Goal: Transaction & Acquisition: Purchase product/service

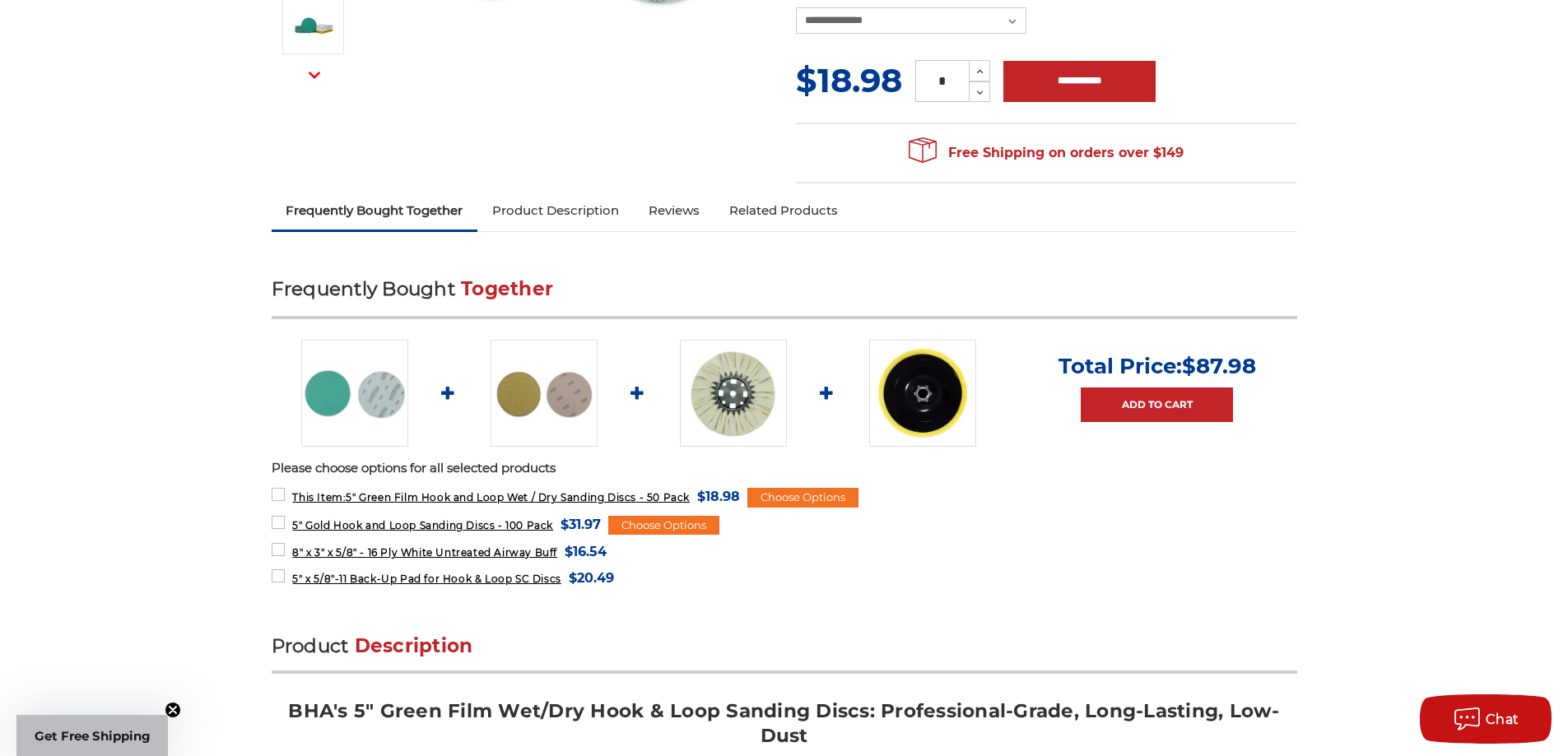
scroll to position [494, 0]
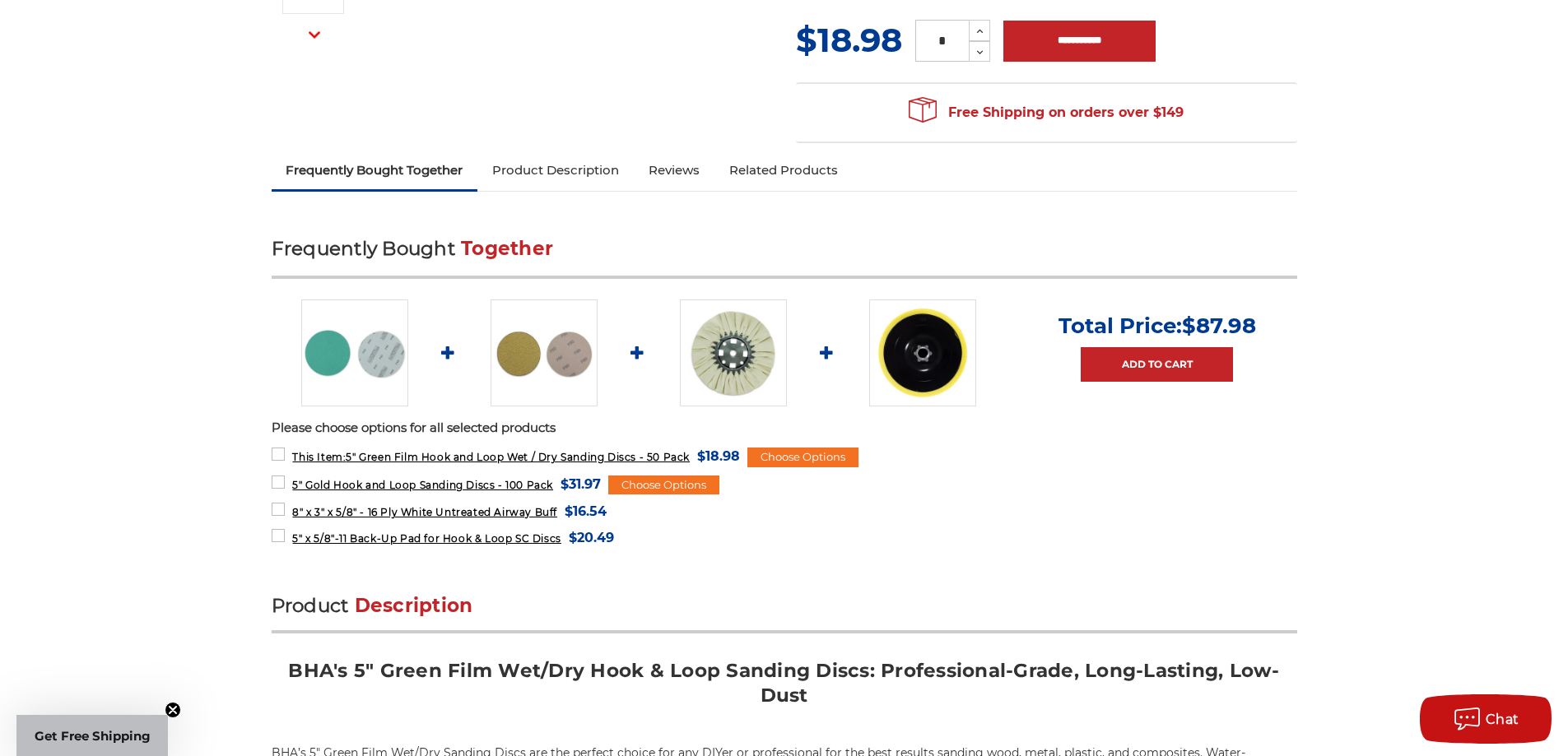
click at [535, 379] on img at bounding box center [544, 353] width 107 height 107
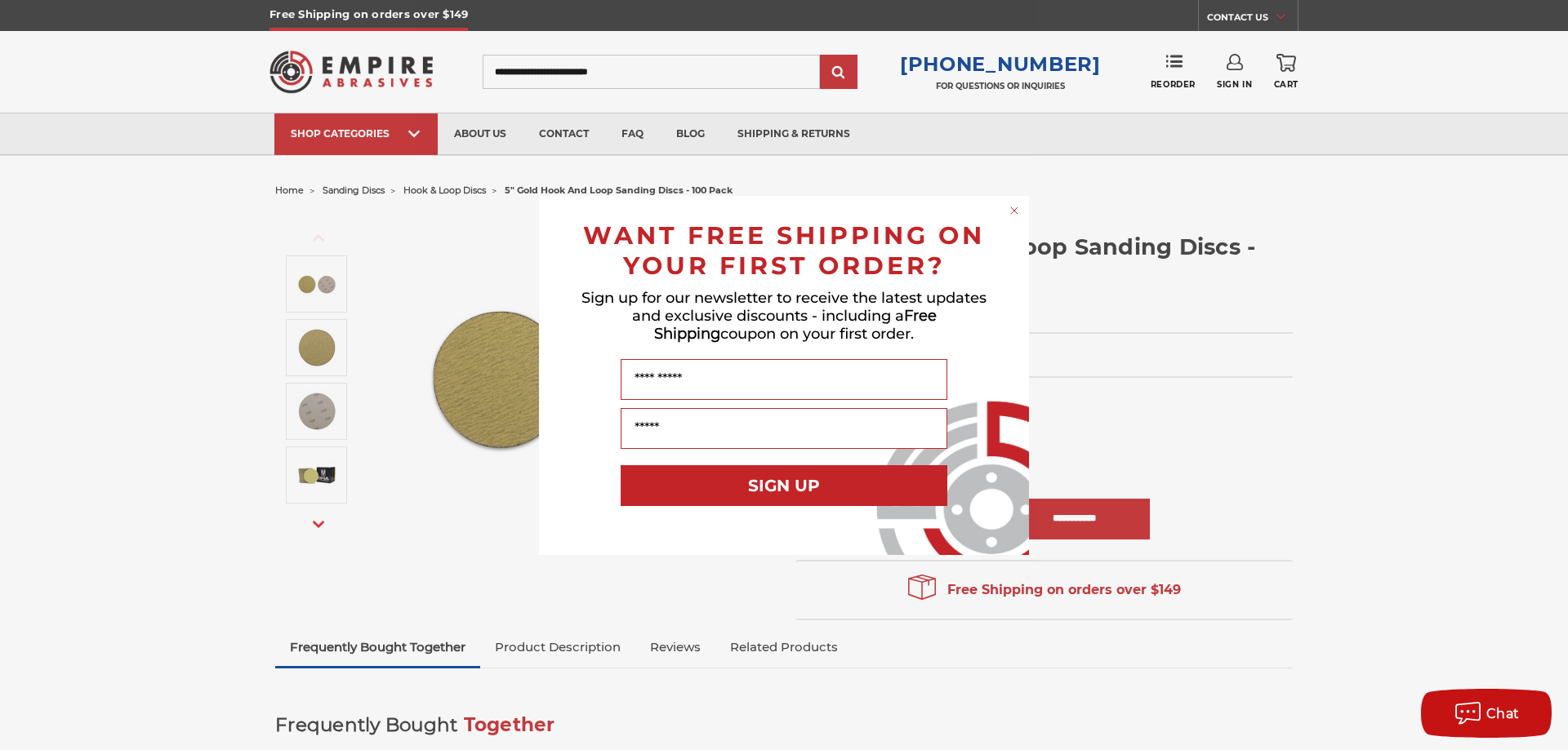
click at [1090, 357] on div "Close dialog WANT FREE SHIPPING ON YOUR FIRST ORDER? Sign up for our newsletter…" at bounding box center [784, 375] width 1568 height 750
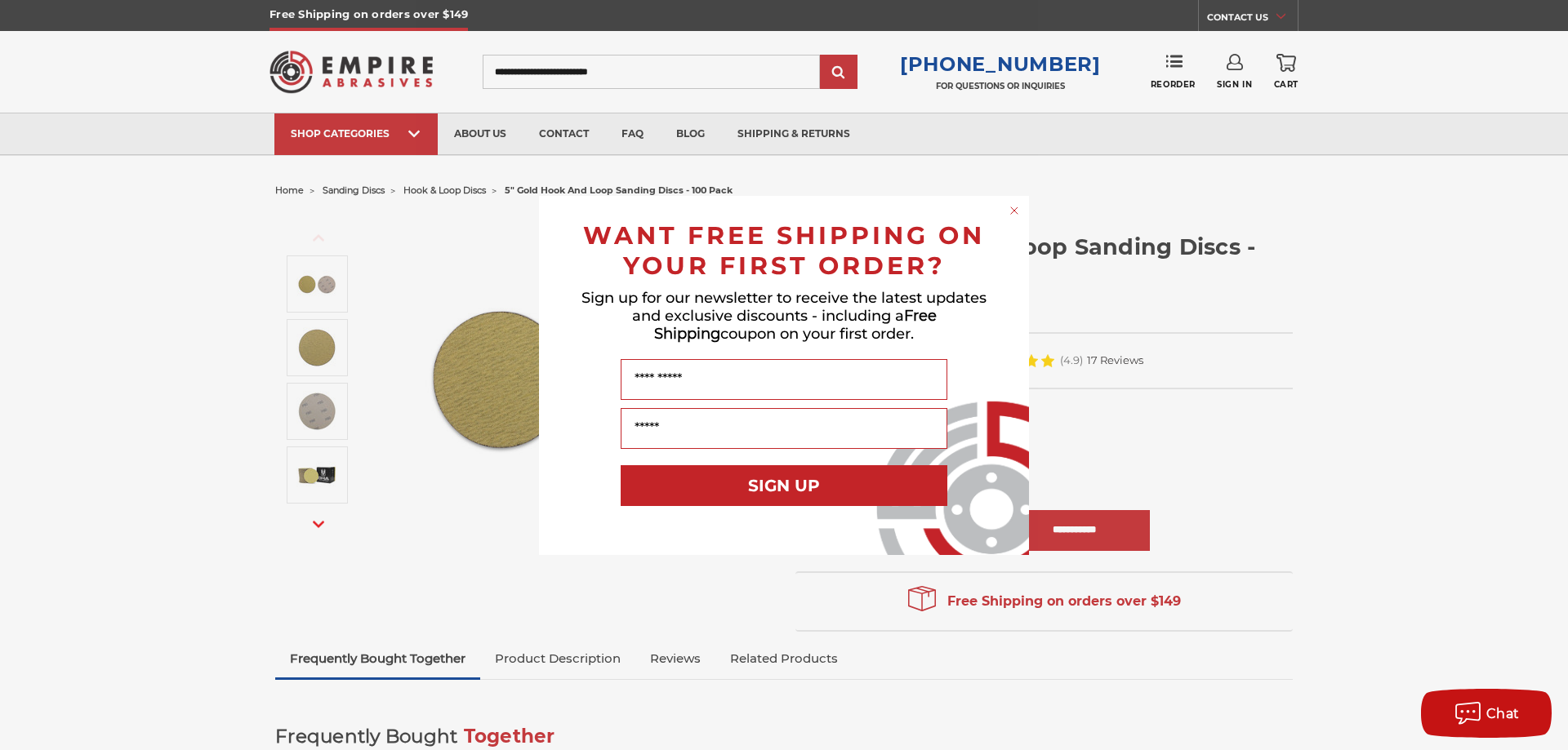
click at [1011, 212] on icon "Close dialog" at bounding box center [1013, 210] width 6 height 6
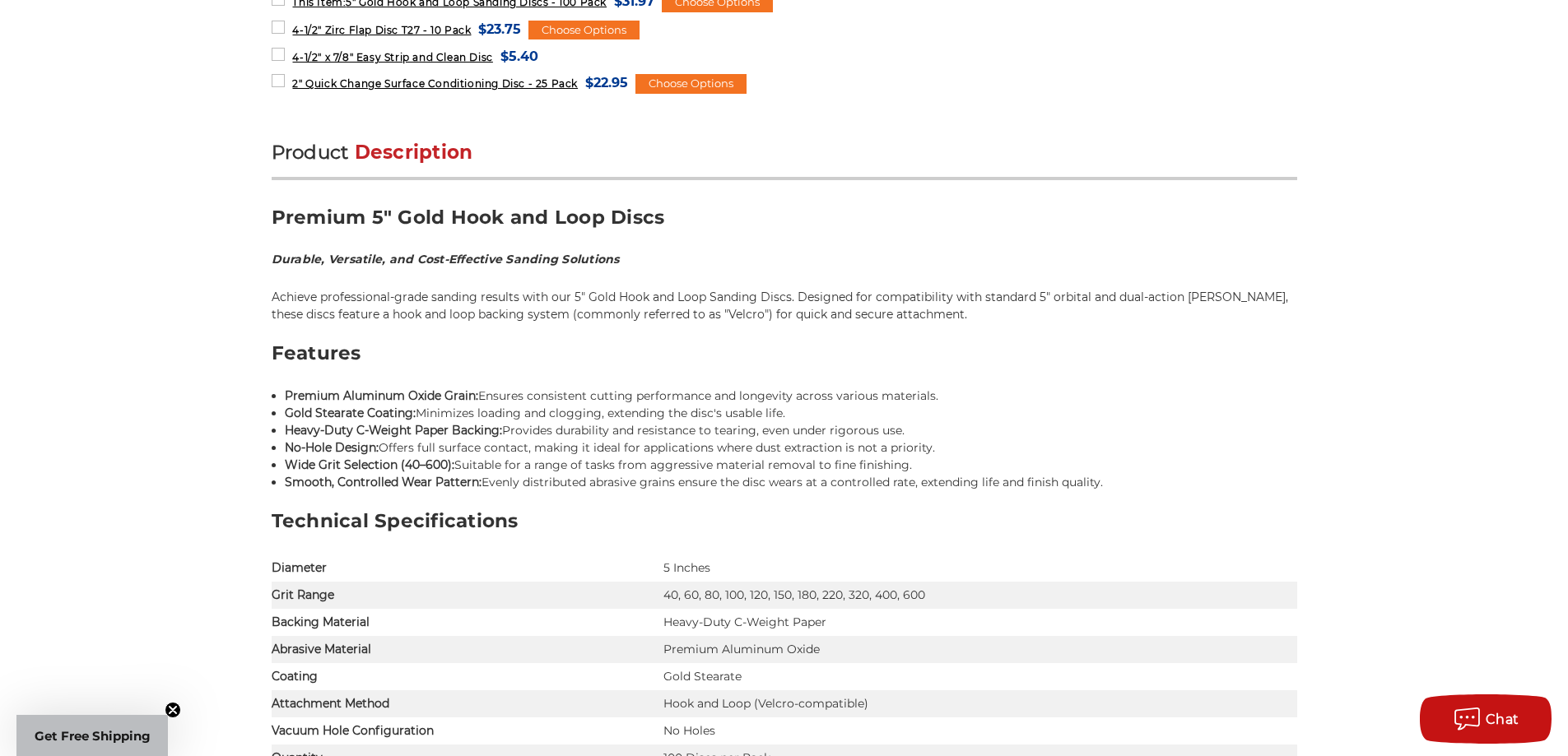
scroll to position [987, 0]
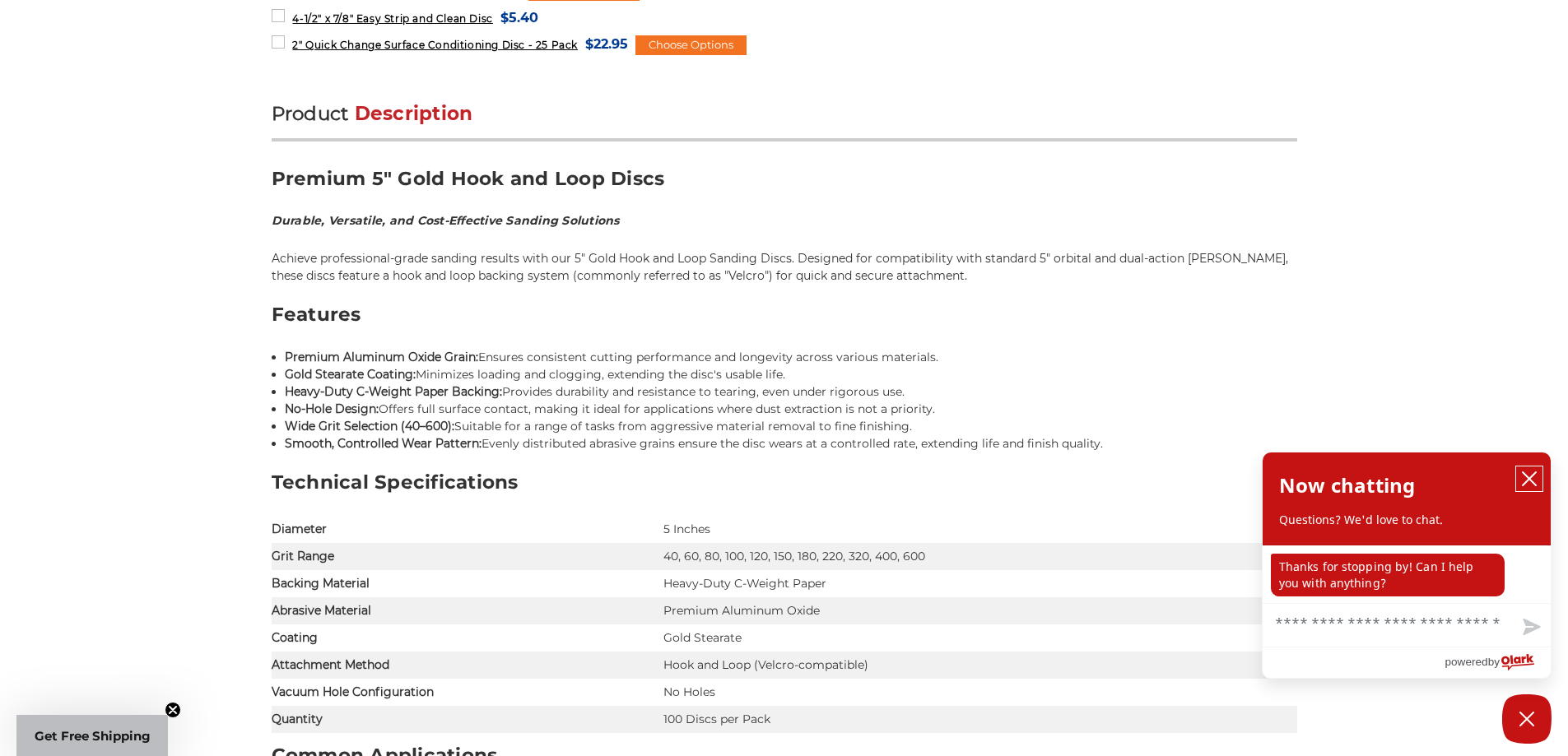
click at [1532, 471] on icon "close chatbox" at bounding box center [1529, 479] width 17 height 16
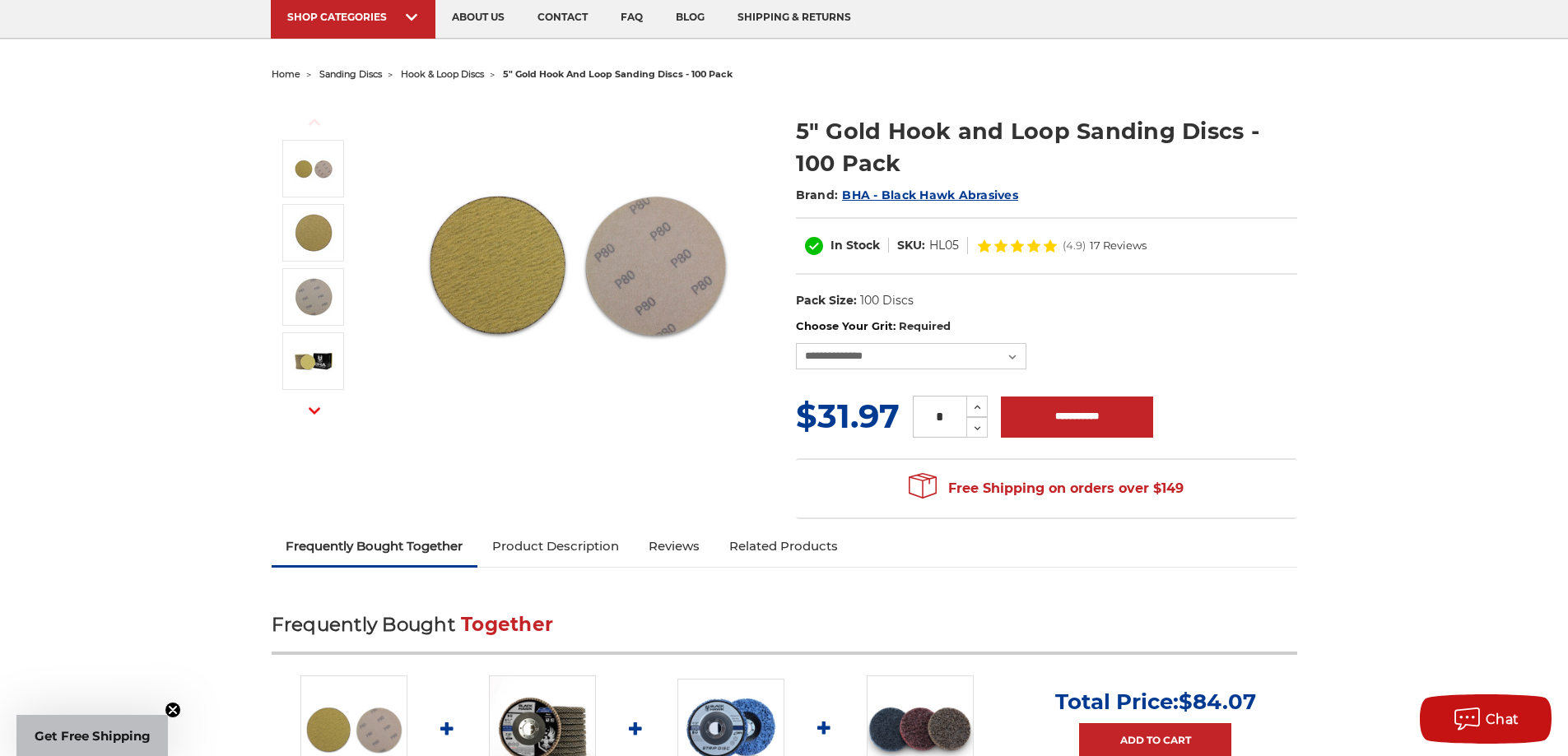
scroll to position [0, 0]
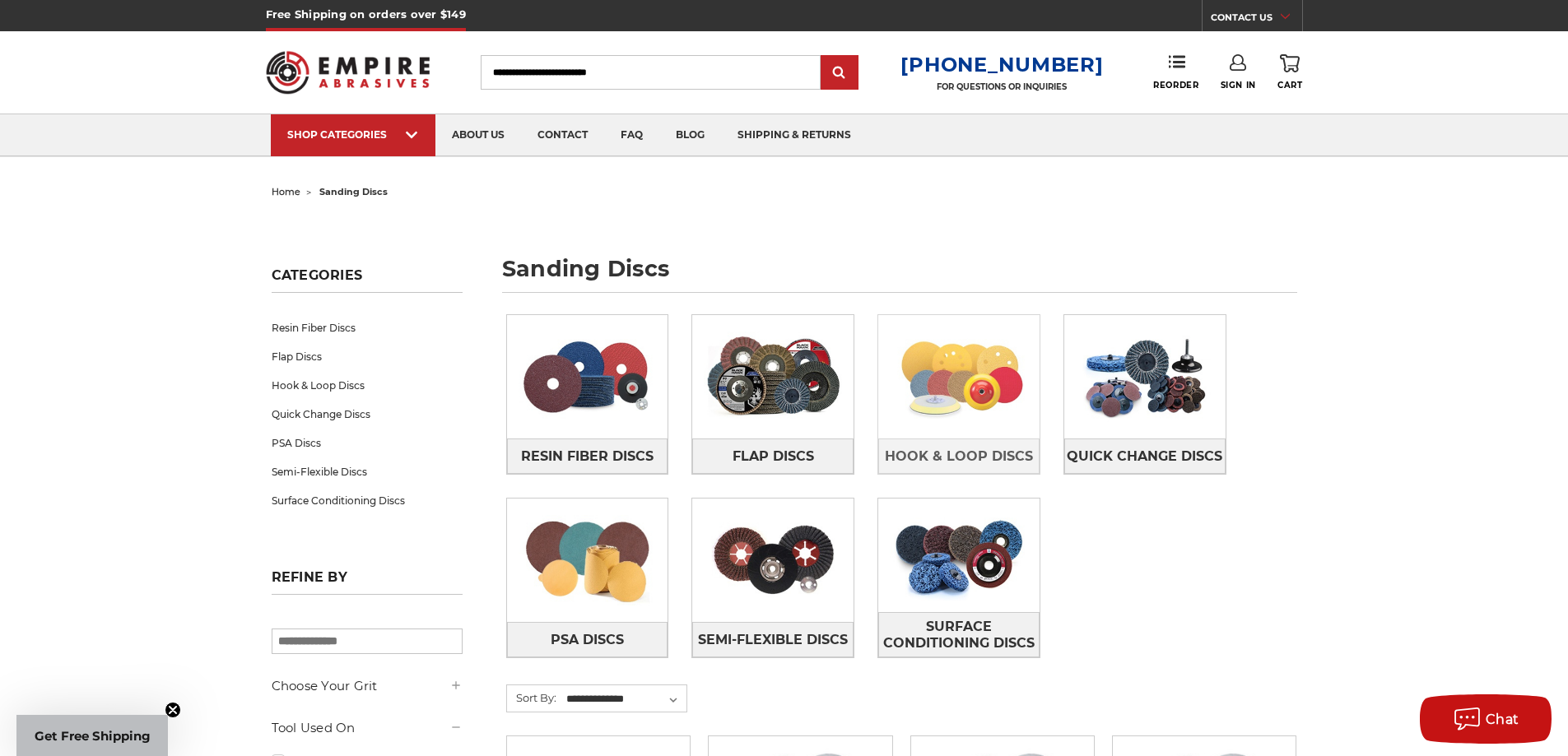
click at [982, 374] on img at bounding box center [959, 377] width 161 height 114
